Goal: Task Accomplishment & Management: Manage account settings

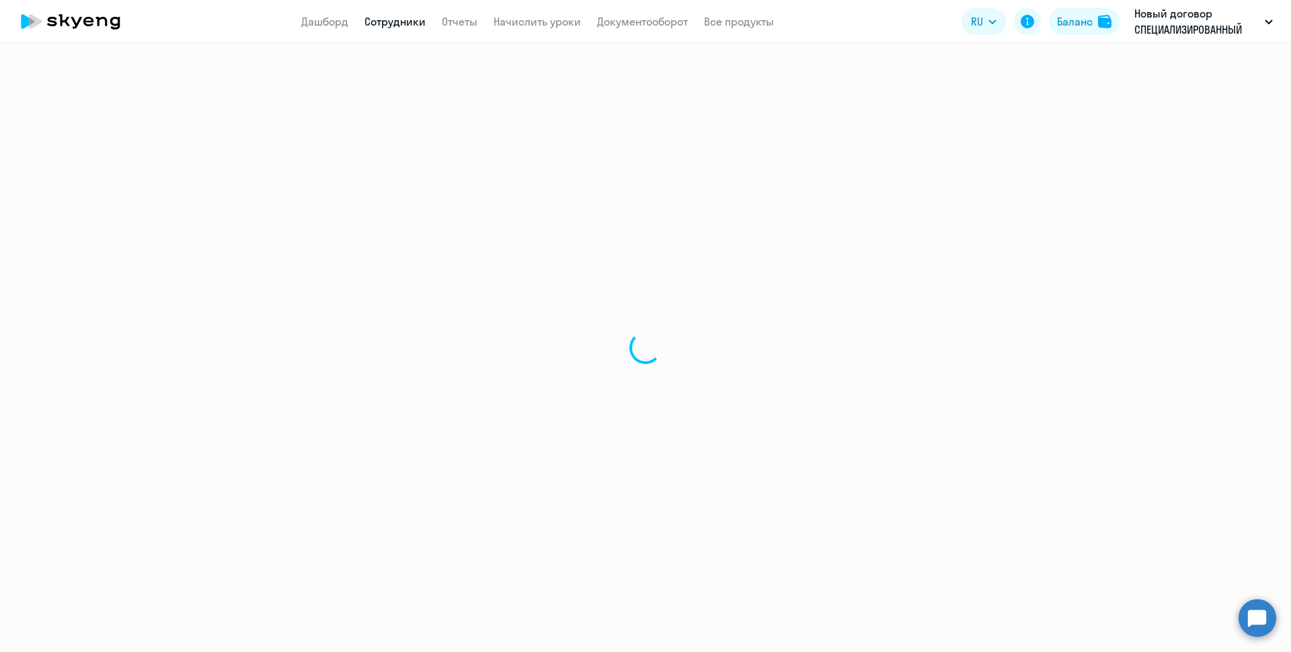
select select "30"
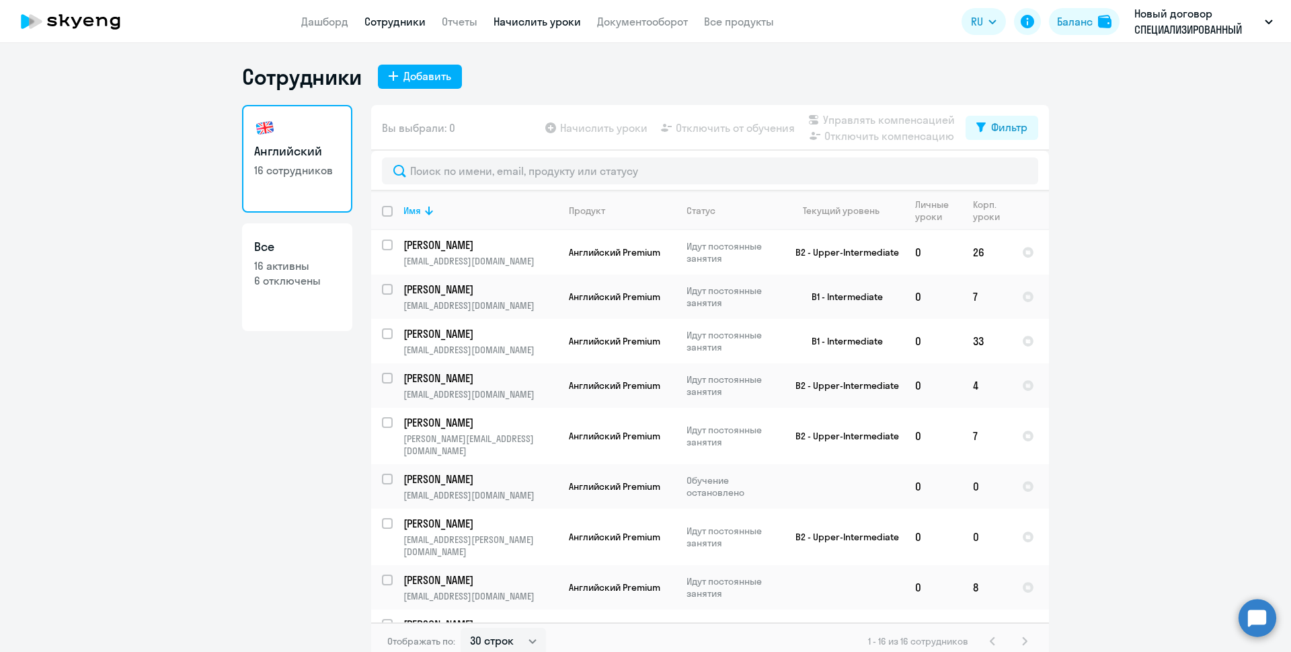
click at [506, 24] on link "Начислить уроки" at bounding box center [537, 21] width 87 height 13
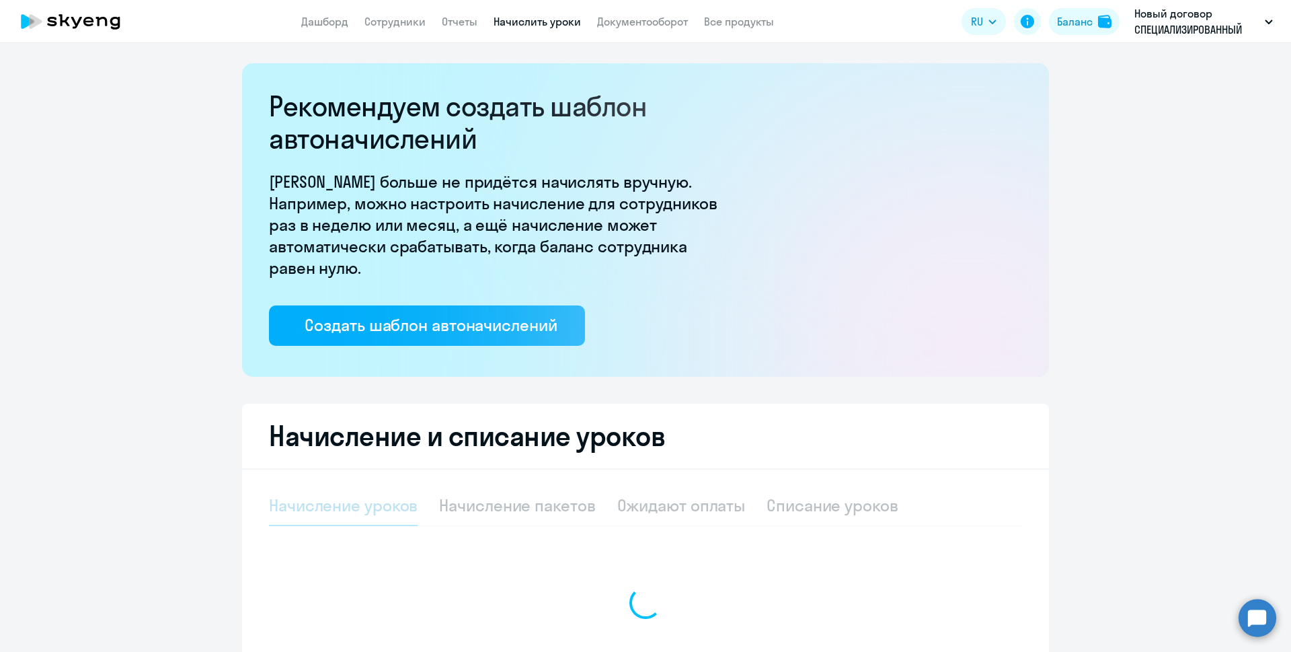
select select "10"
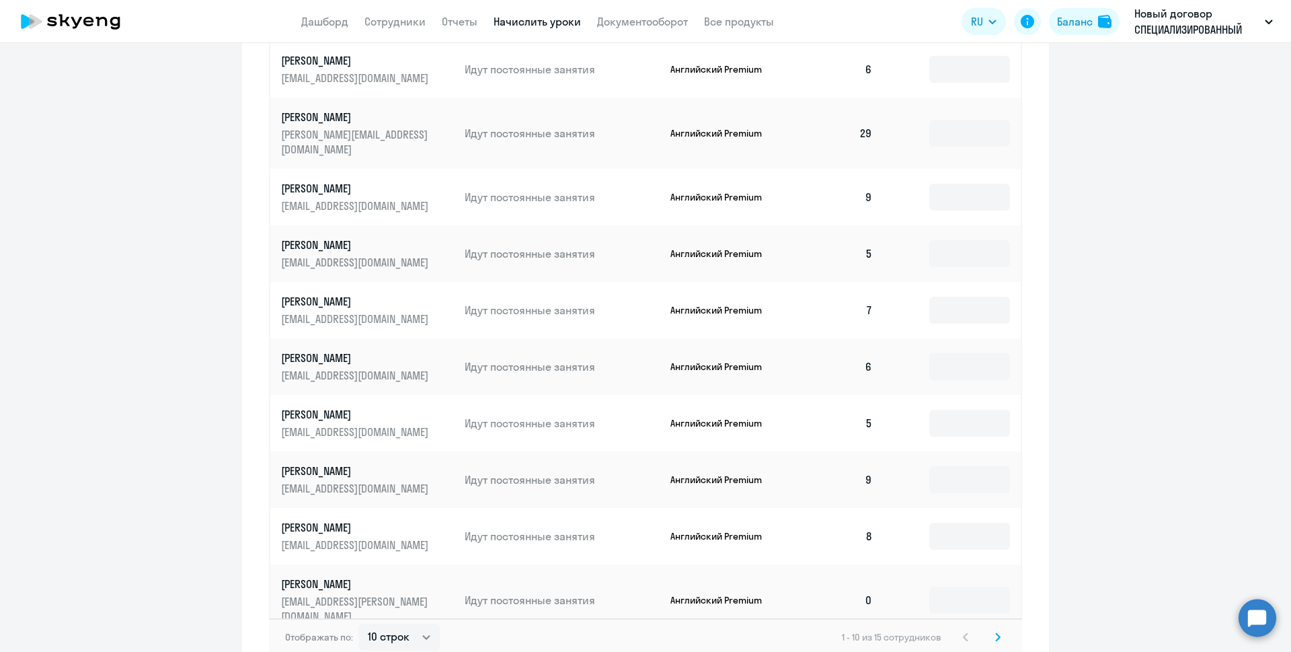
scroll to position [713, 0]
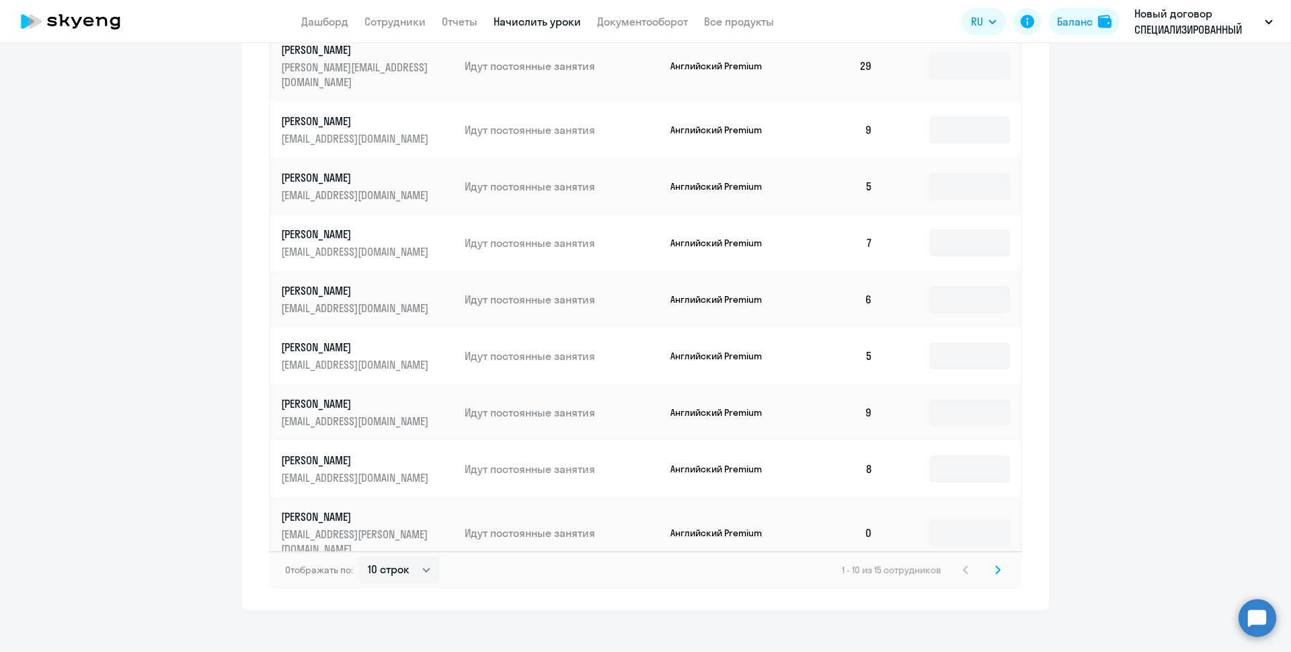
click at [990, 562] on svg-icon at bounding box center [998, 570] width 16 height 16
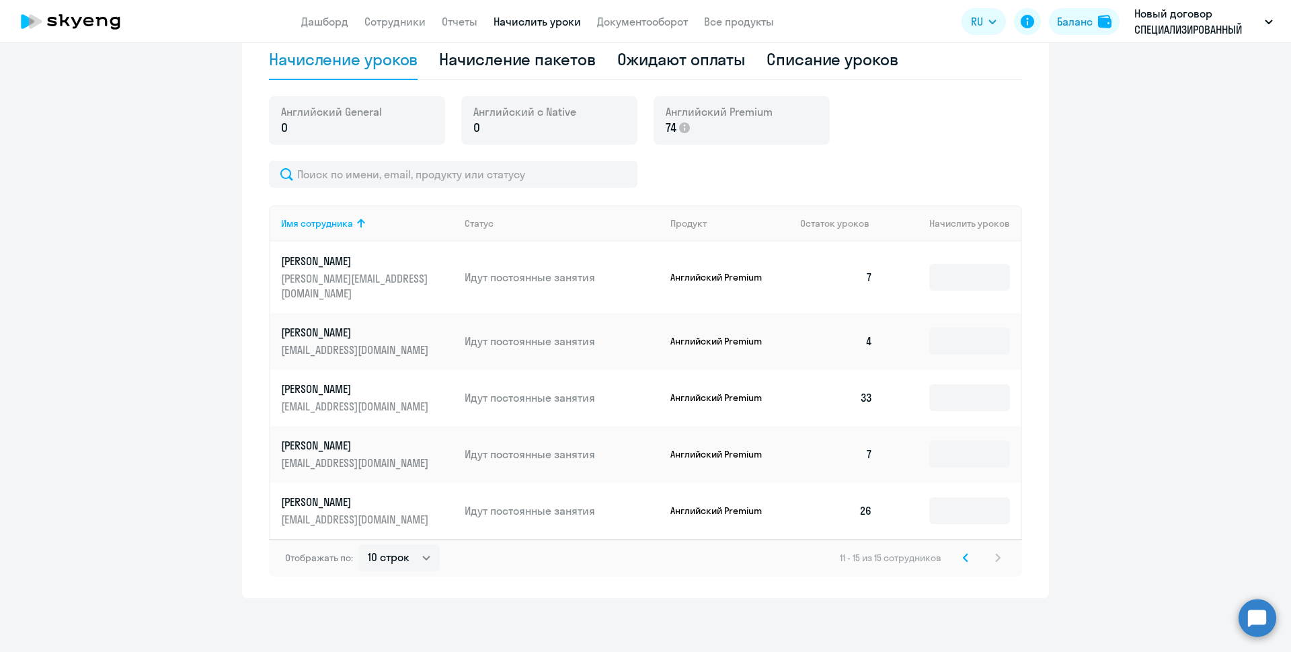
scroll to position [431, 0]
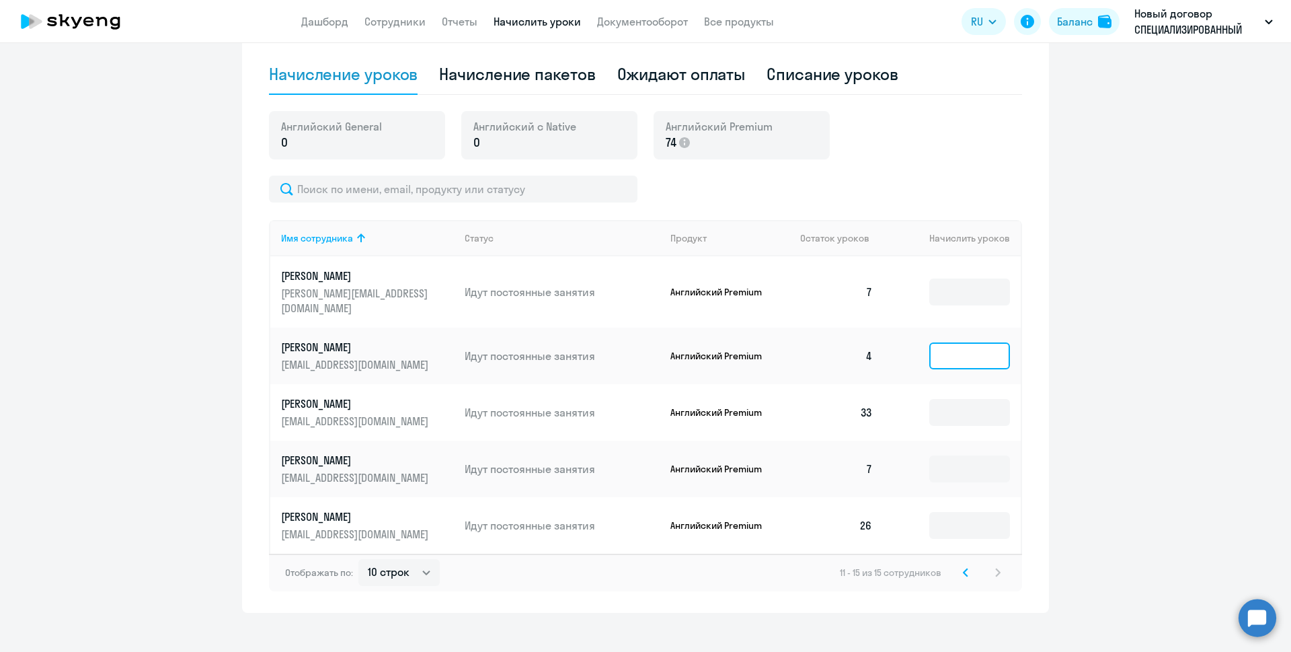
click at [947, 347] on input at bounding box center [969, 355] width 81 height 27
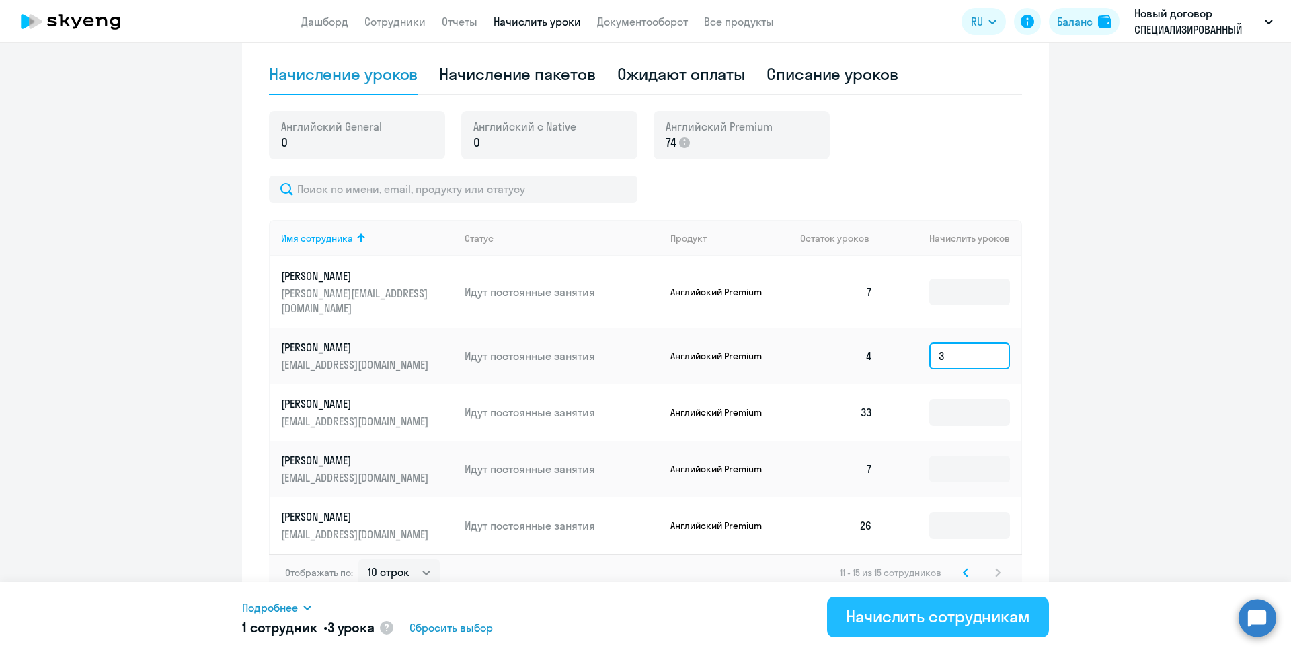
type input "3"
click at [888, 609] on div "Начислить сотрудникам" at bounding box center [938, 616] width 184 height 22
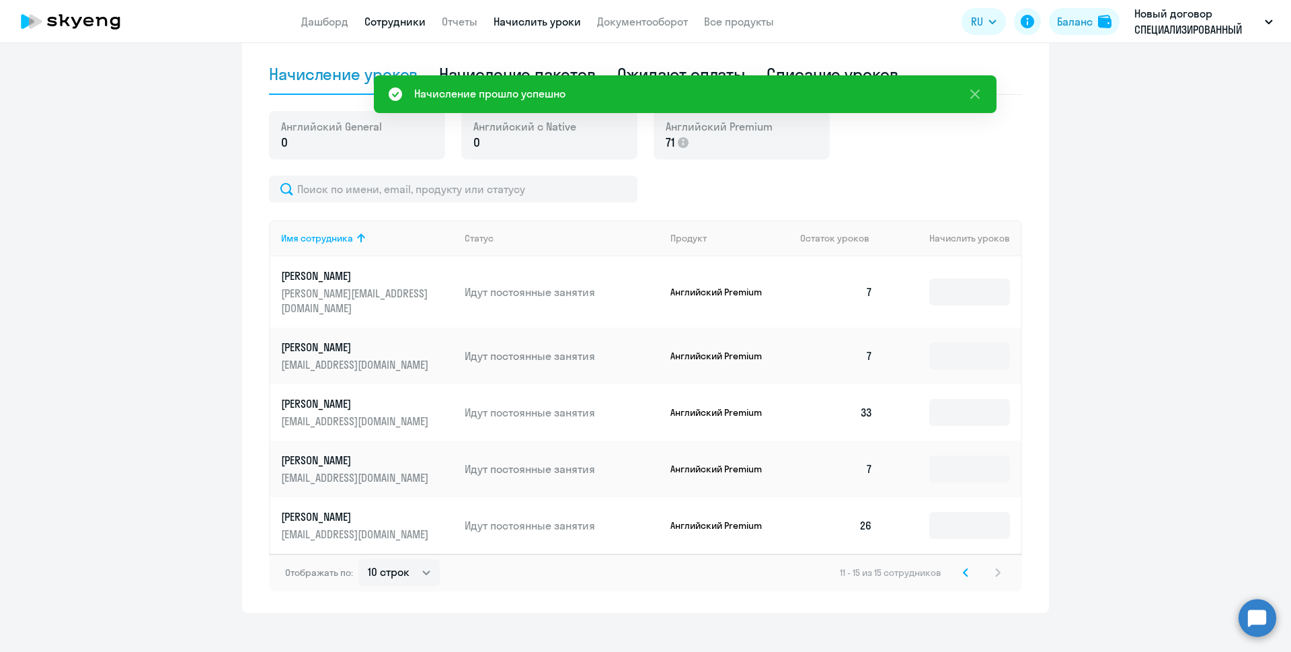
click at [403, 20] on link "Сотрудники" at bounding box center [394, 21] width 61 height 13
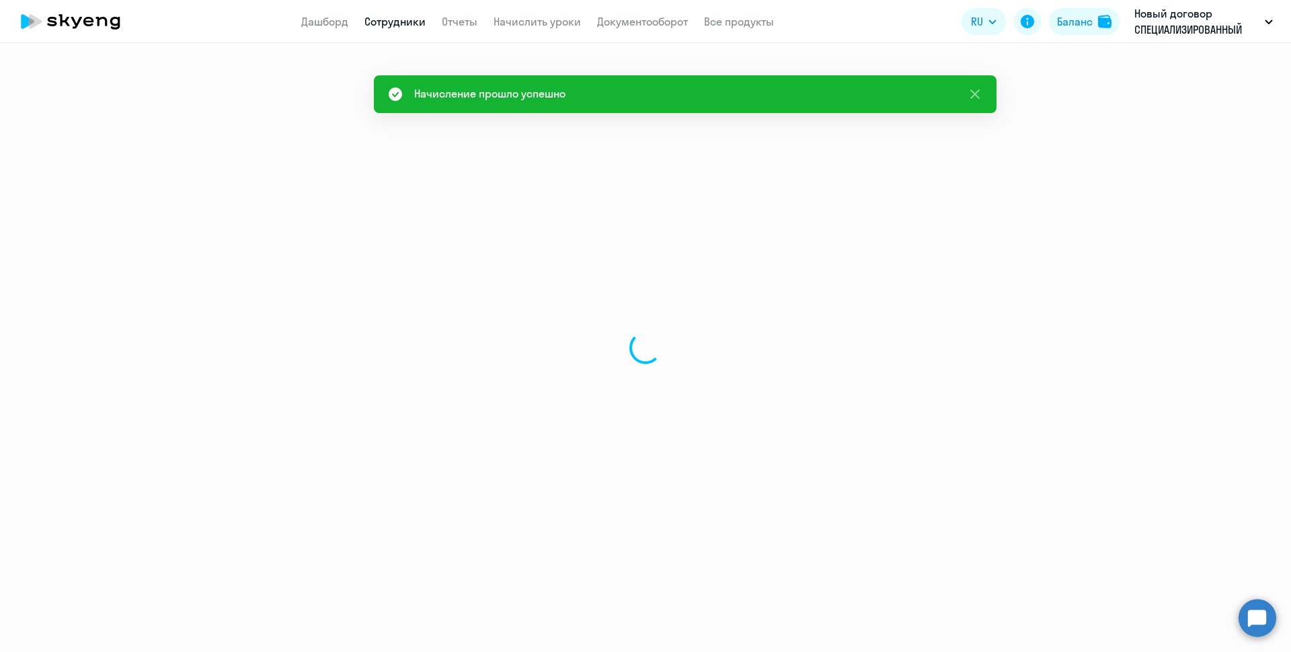
select select "30"
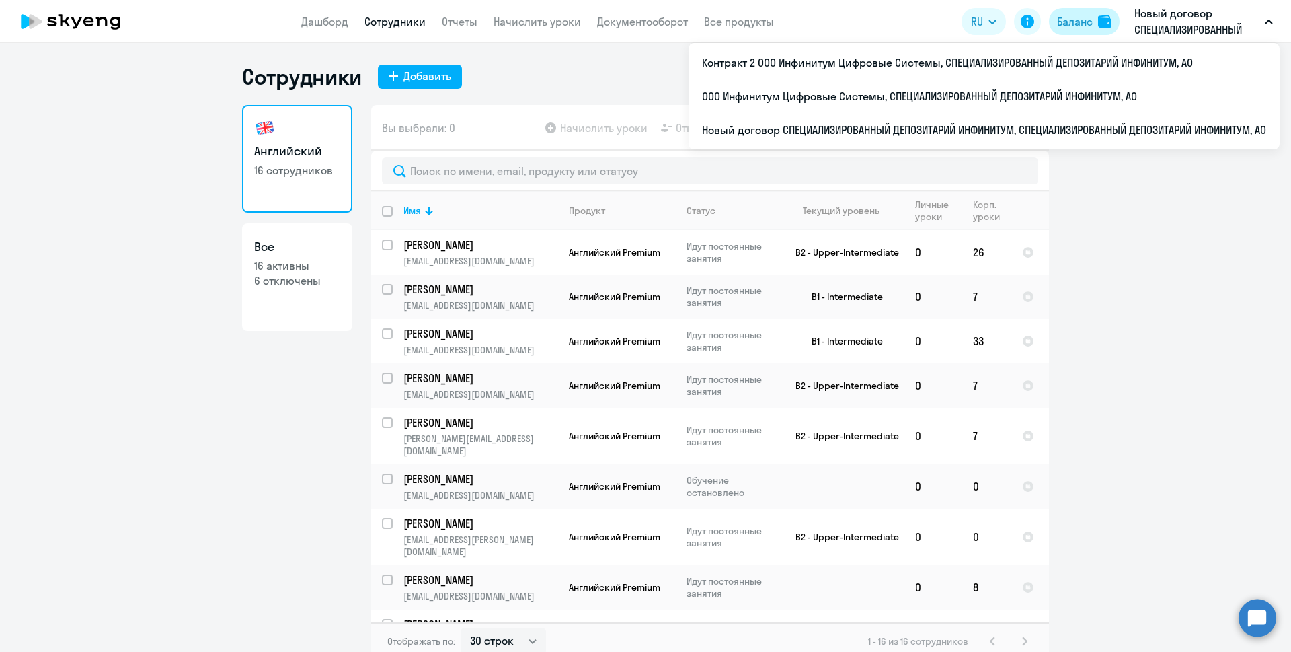
click at [1064, 21] on div "Баланс" at bounding box center [1075, 21] width 36 height 16
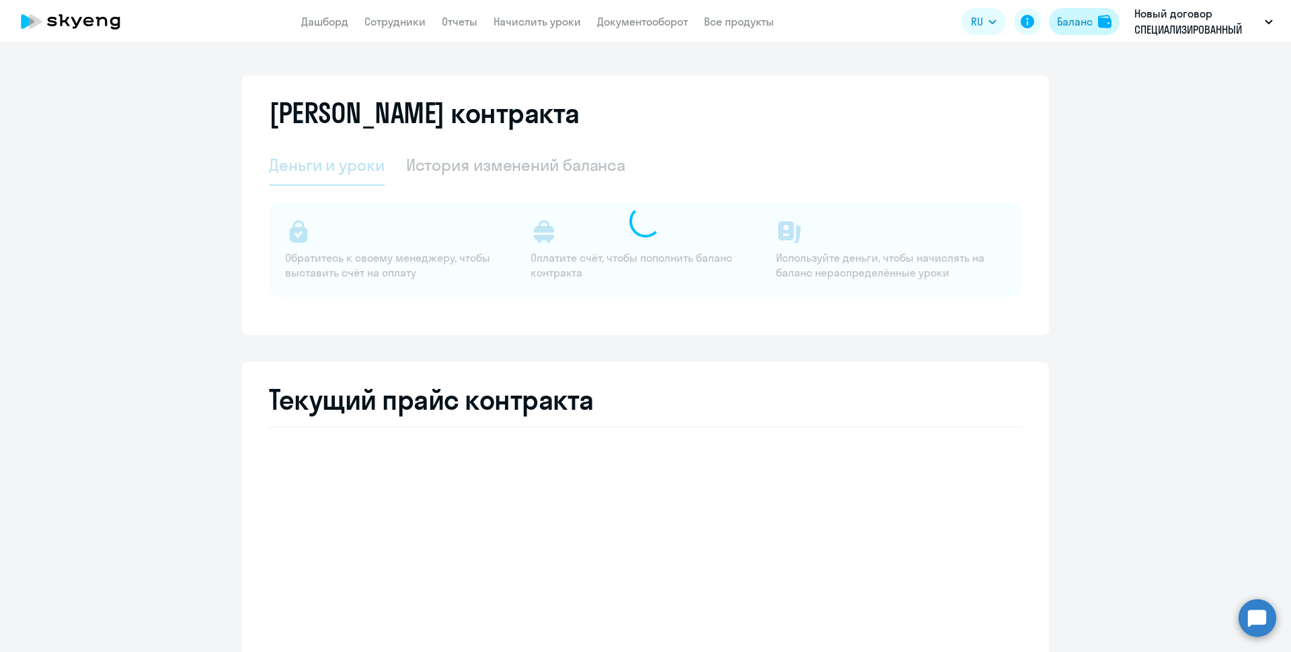
select select "english_adult_not_native_speaker"
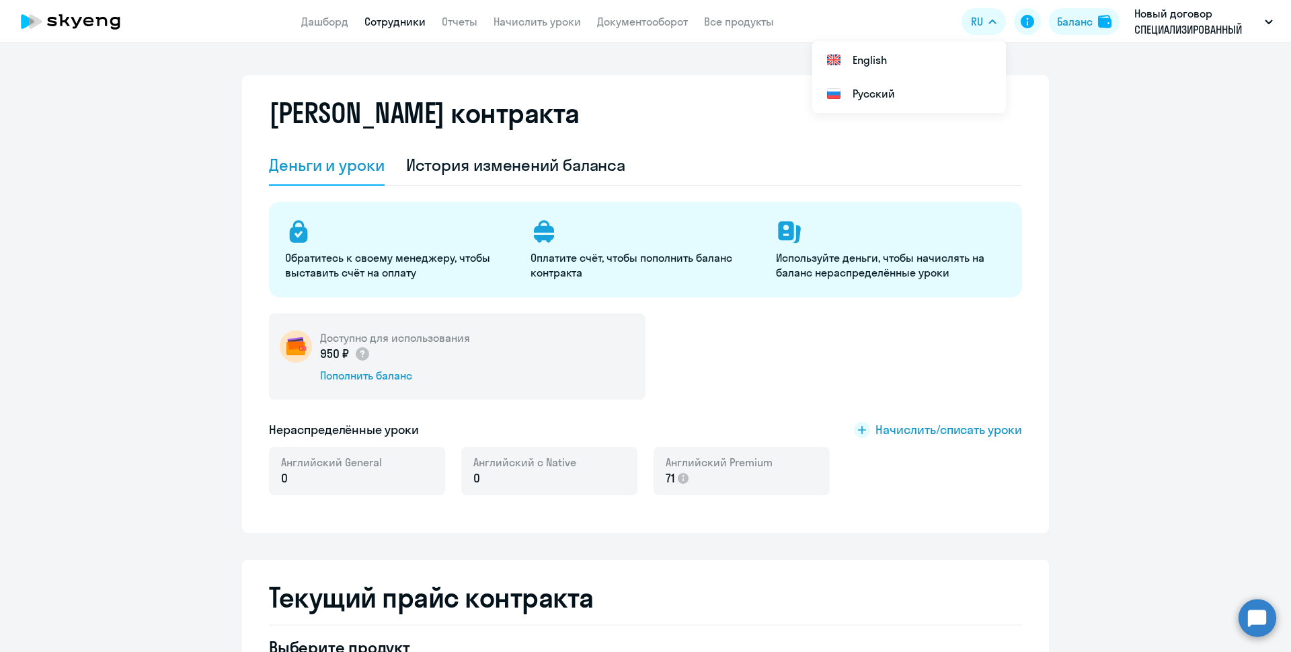
click at [373, 20] on link "Сотрудники" at bounding box center [394, 21] width 61 height 13
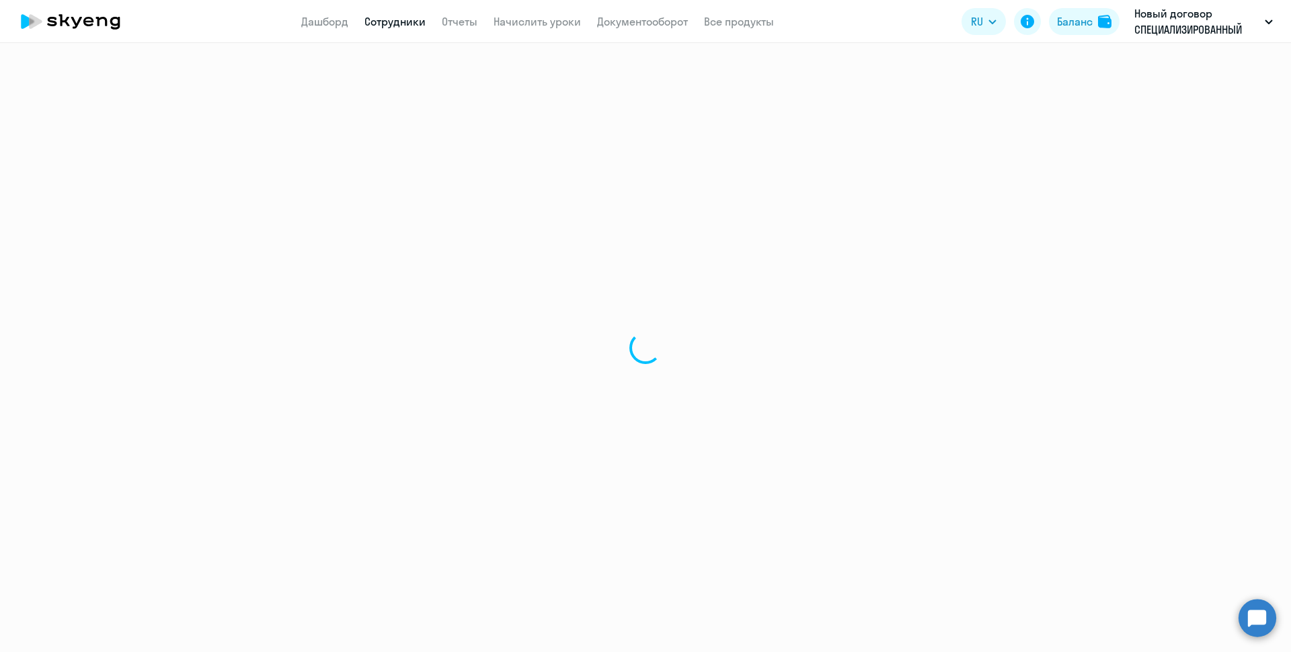
select select "30"
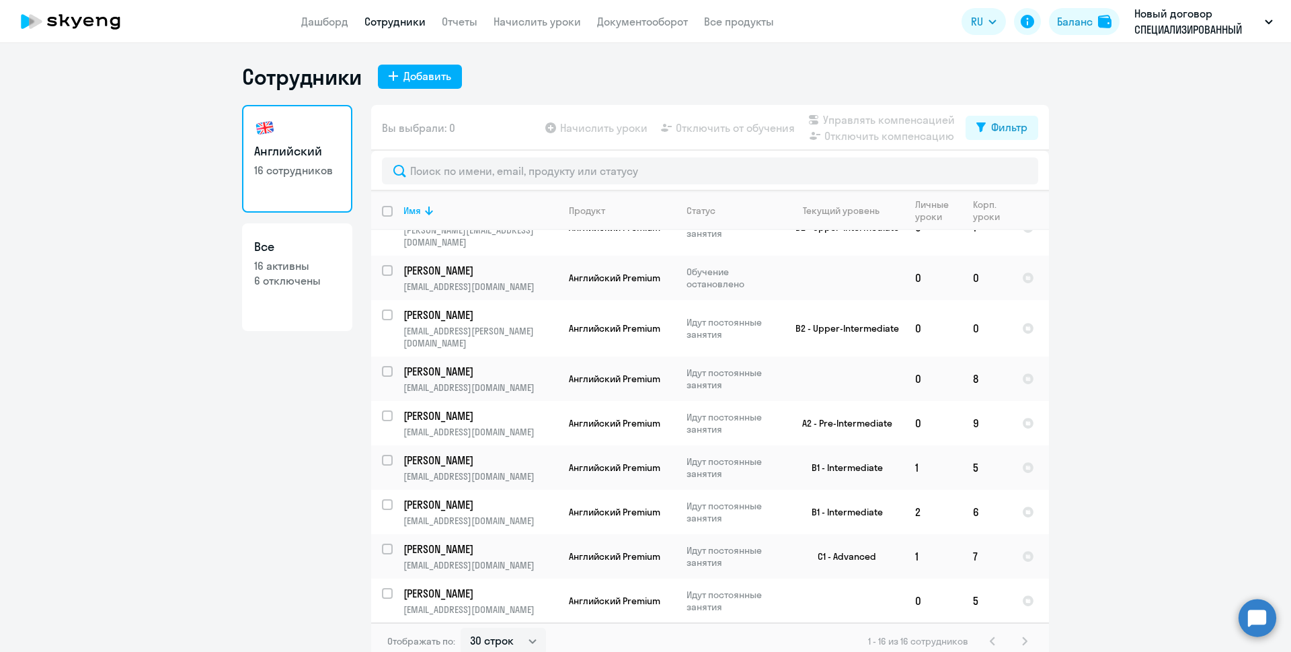
scroll to position [318, 0]
